Goal: Task Accomplishment & Management: Manage account settings

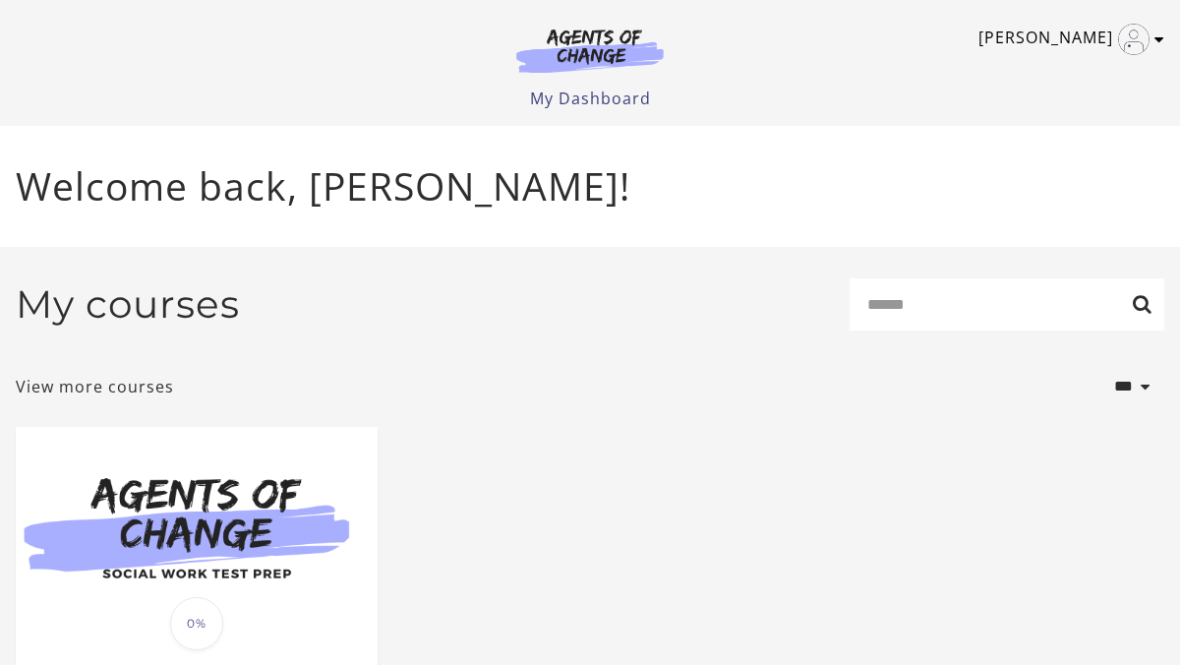
click at [1159, 40] on icon "Toggle menu" at bounding box center [1160, 39] width 10 height 16
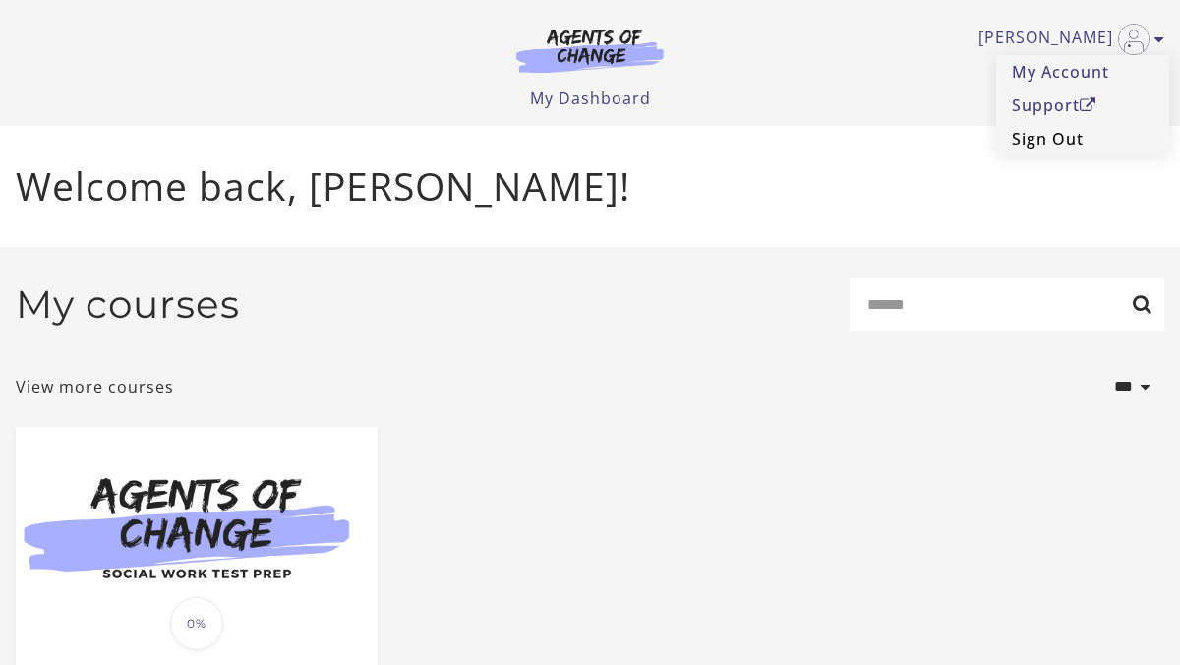
click at [1031, 141] on link "Sign Out" at bounding box center [1082, 138] width 173 height 33
